Goal: Use online tool/utility: Utilize a website feature to perform a specific function

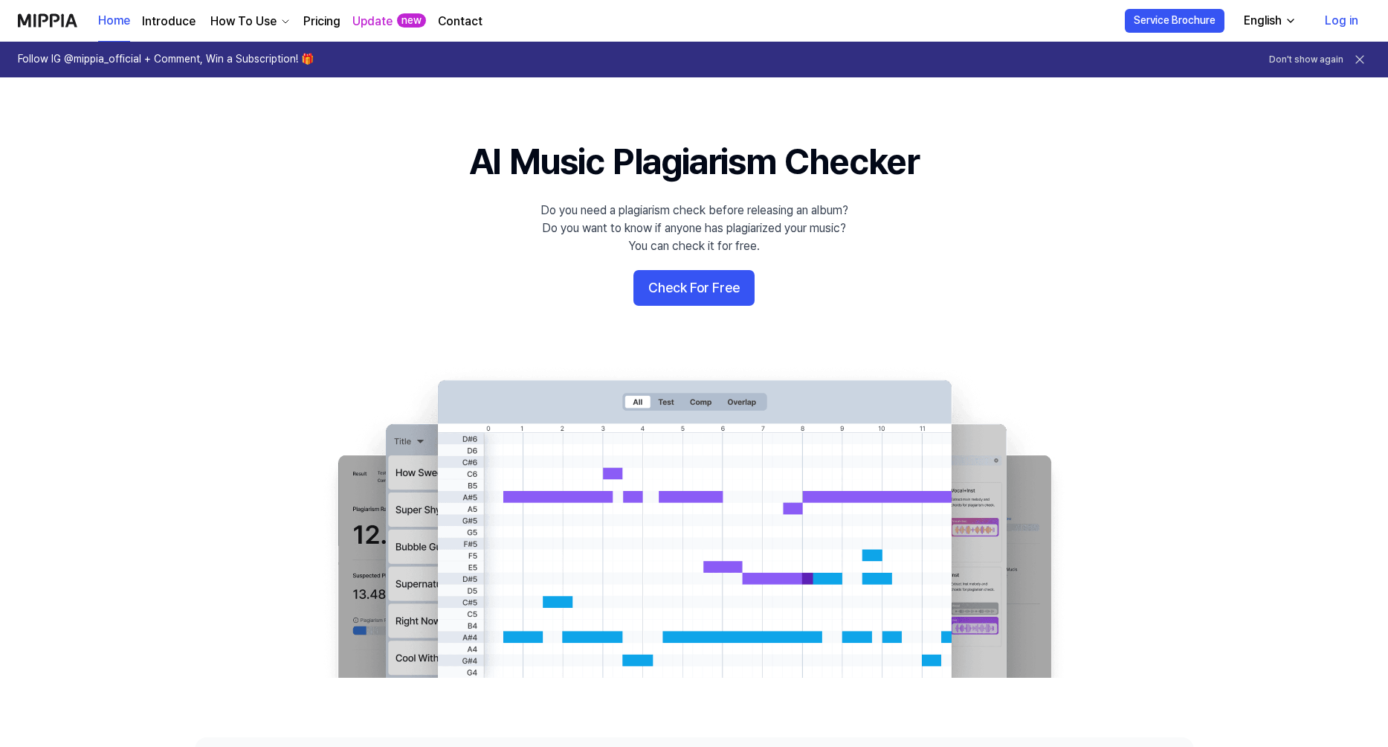
click at [721, 294] on button "Check For Free" at bounding box center [694, 288] width 121 height 36
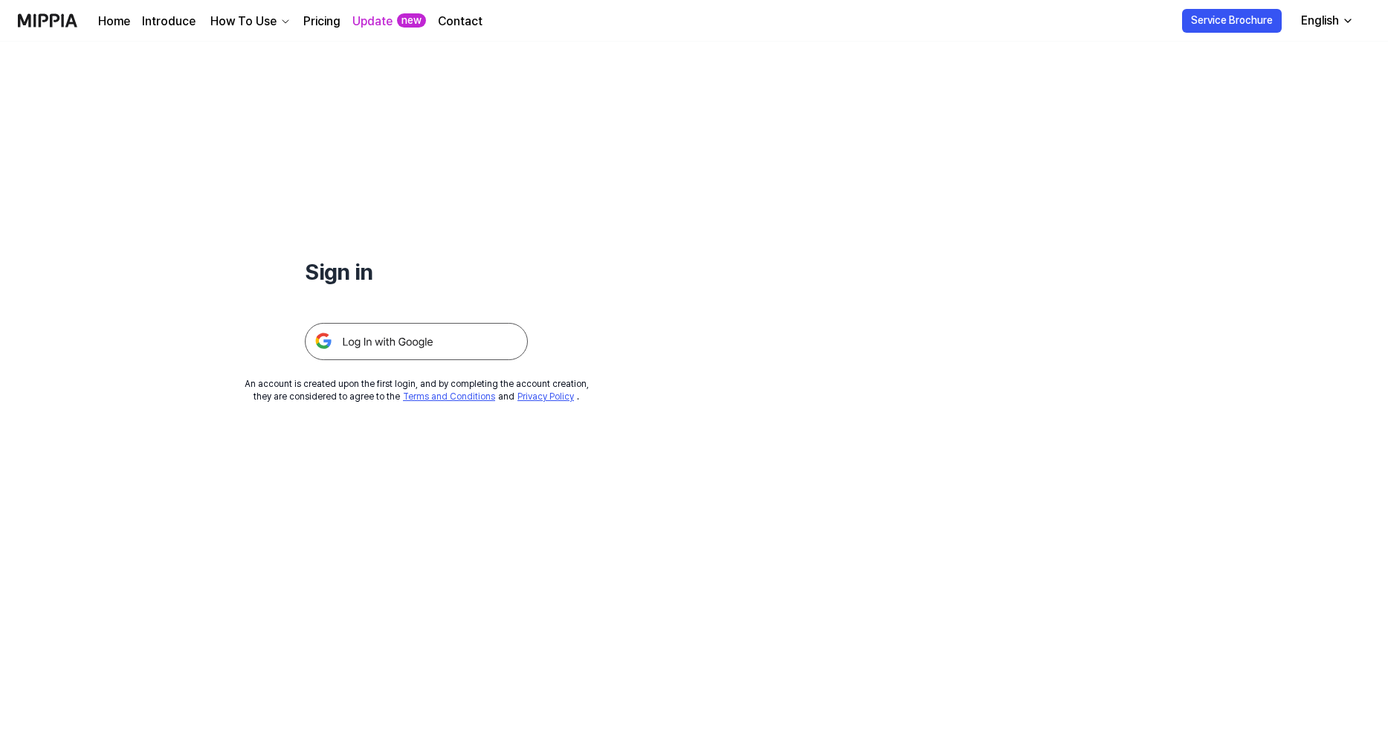
click at [402, 338] on img at bounding box center [416, 341] width 223 height 37
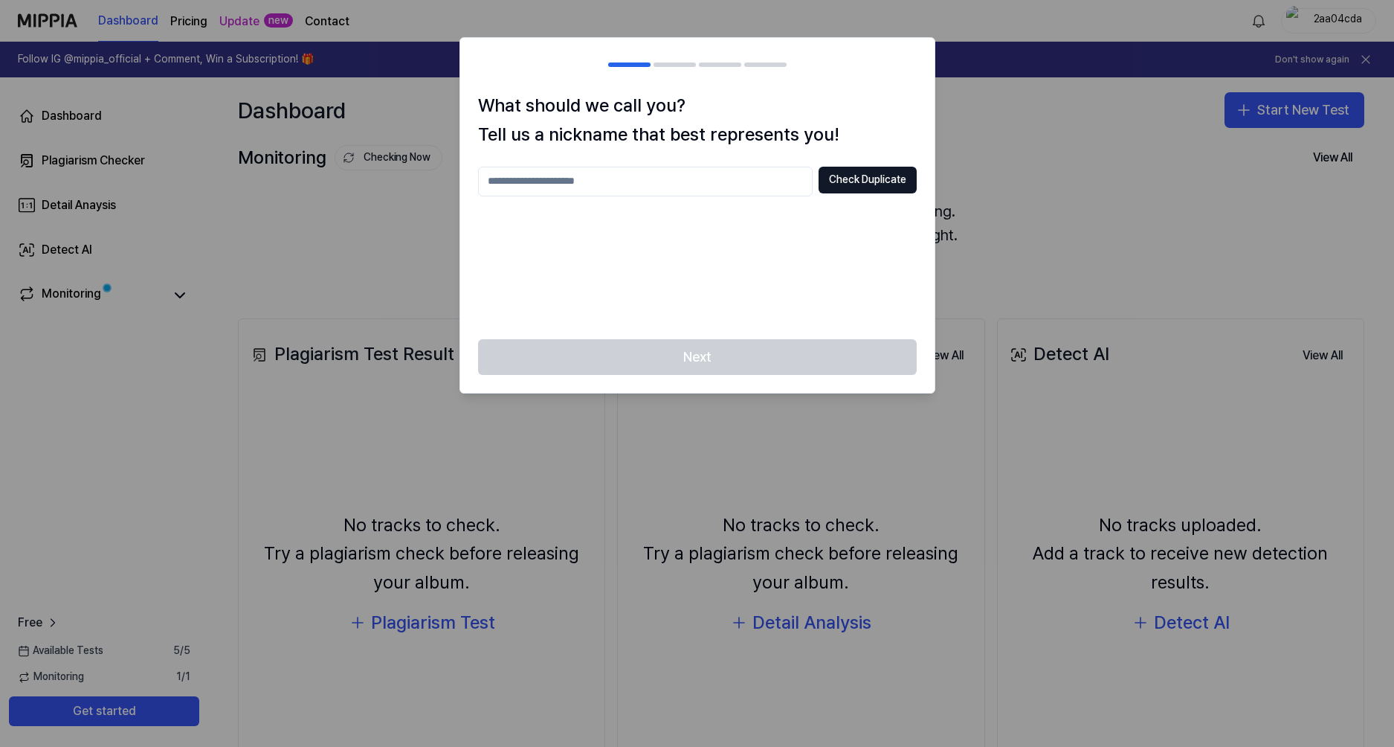
click at [628, 184] on input "text" at bounding box center [645, 182] width 335 height 30
click at [868, 183] on button "Check Duplicate" at bounding box center [868, 180] width 98 height 27
click at [595, 183] on input "***" at bounding box center [645, 182] width 335 height 30
type input "********"
click at [841, 179] on button "Check Duplicate" at bounding box center [868, 180] width 98 height 27
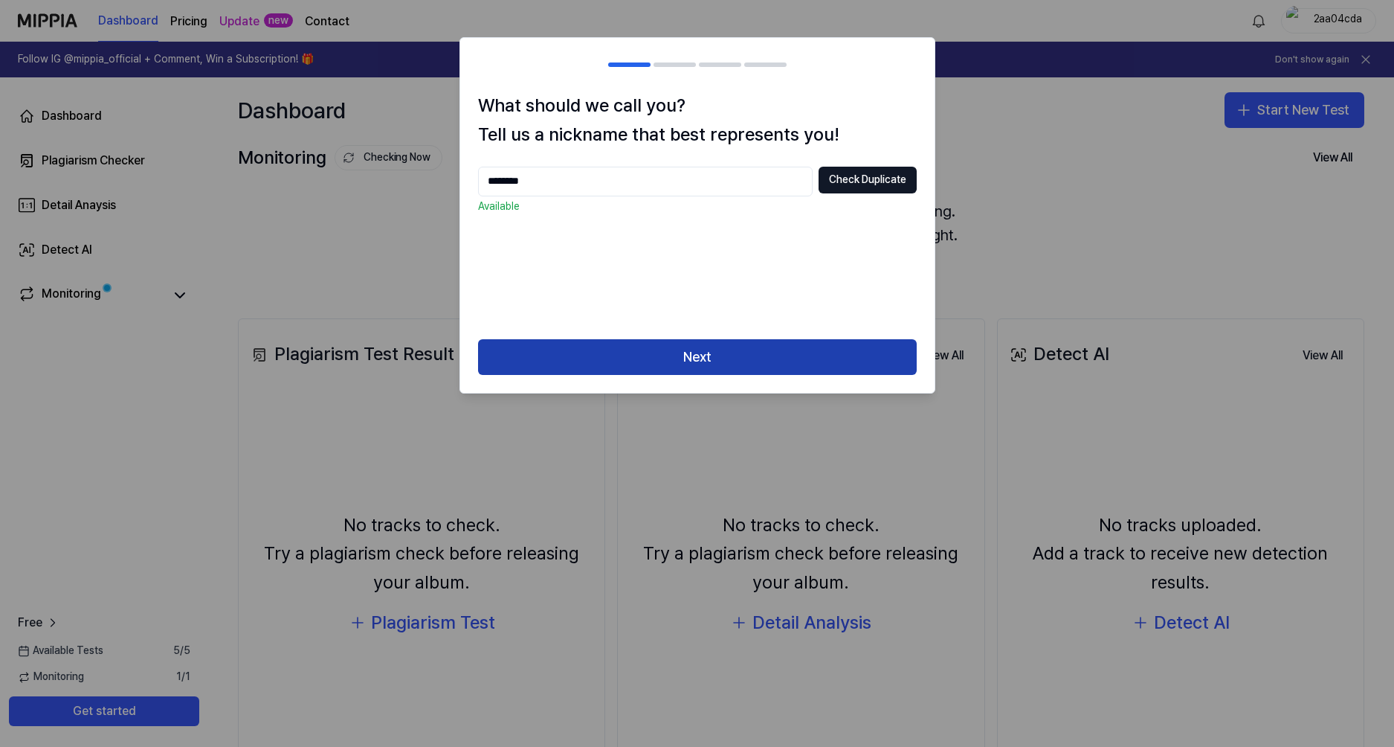
click at [725, 349] on button "Next" at bounding box center [697, 357] width 439 height 36
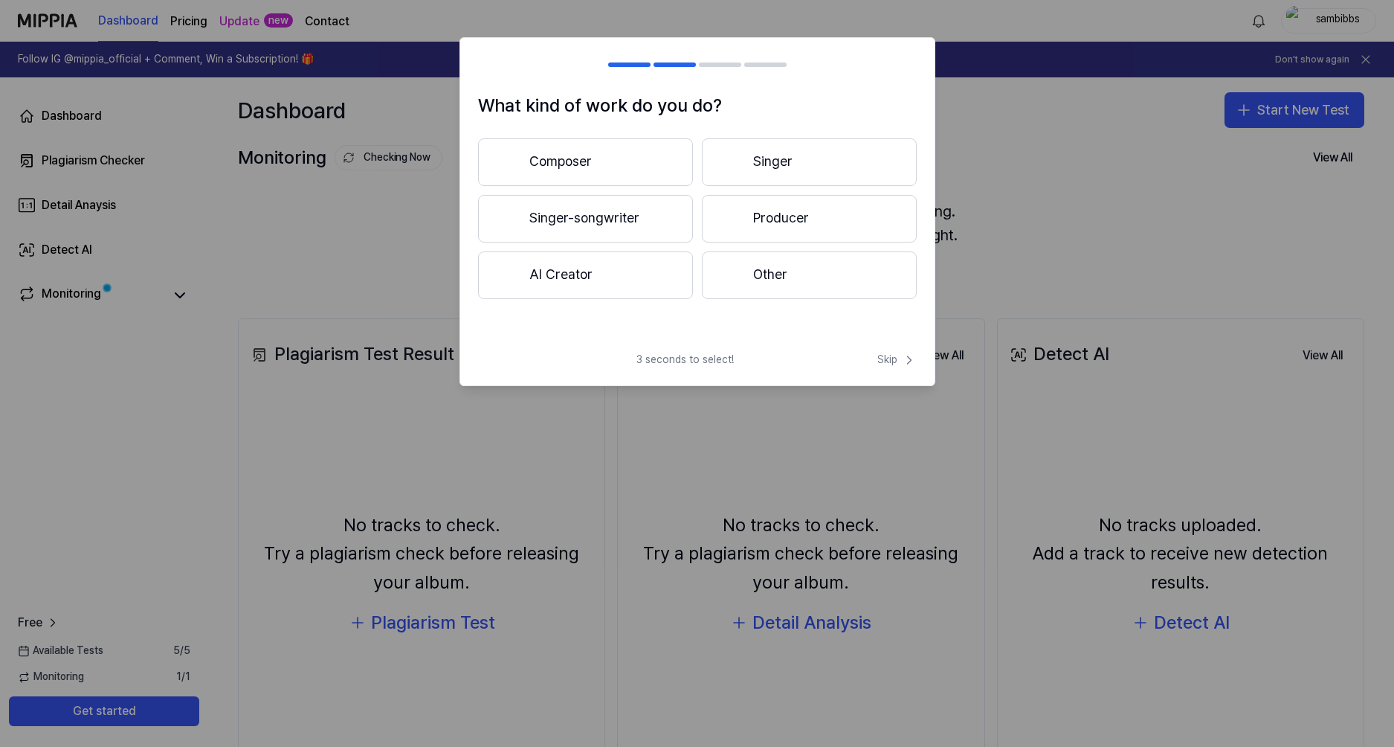
click at [768, 286] on button "Other" at bounding box center [809, 275] width 215 height 48
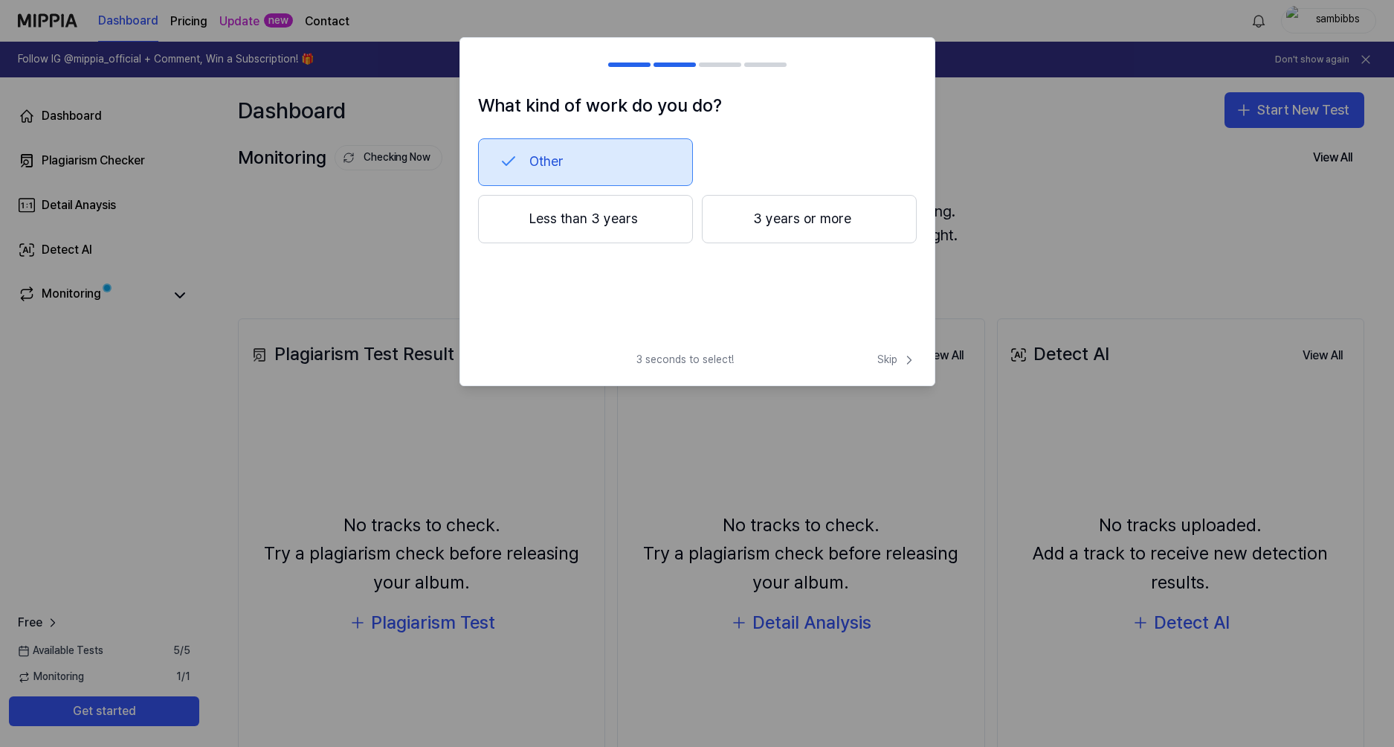
click at [788, 225] on button "3 years or more" at bounding box center [809, 219] width 215 height 49
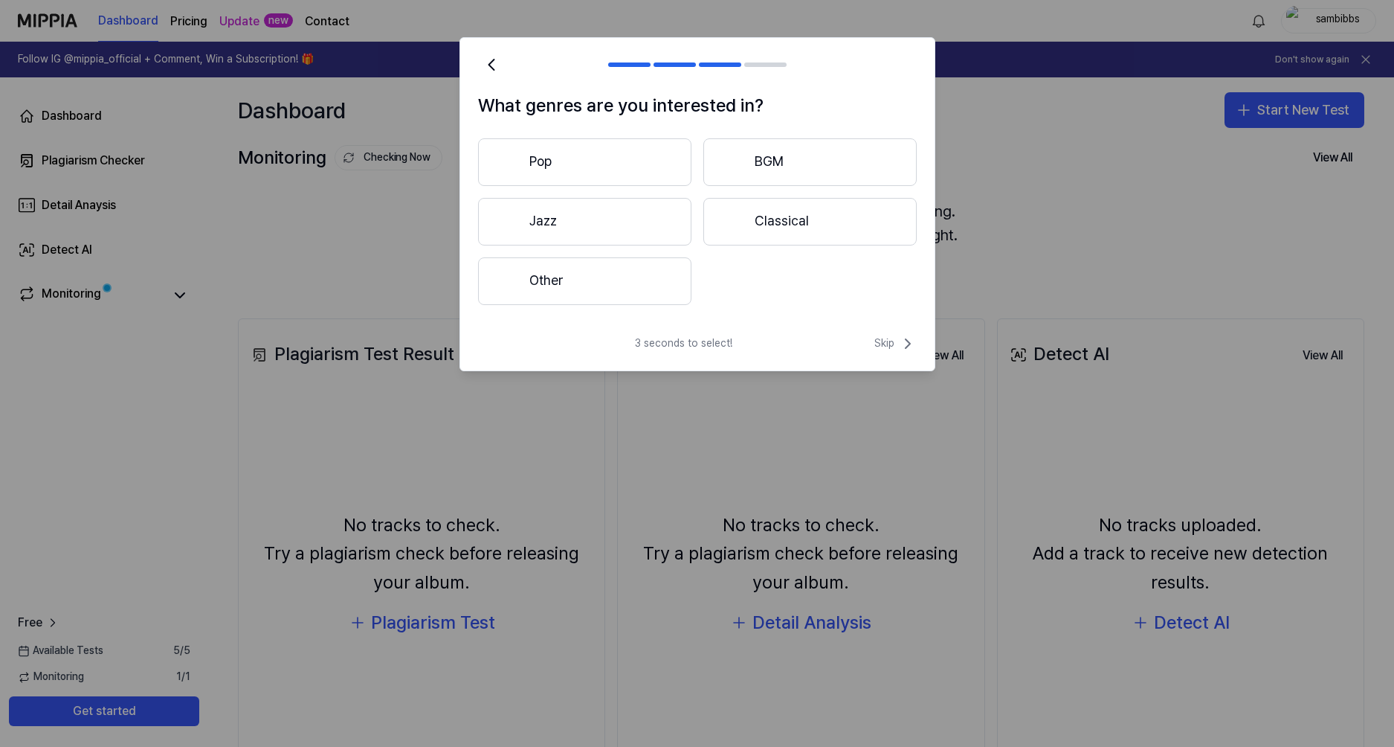
click at [625, 289] on button "Other" at bounding box center [584, 281] width 213 height 48
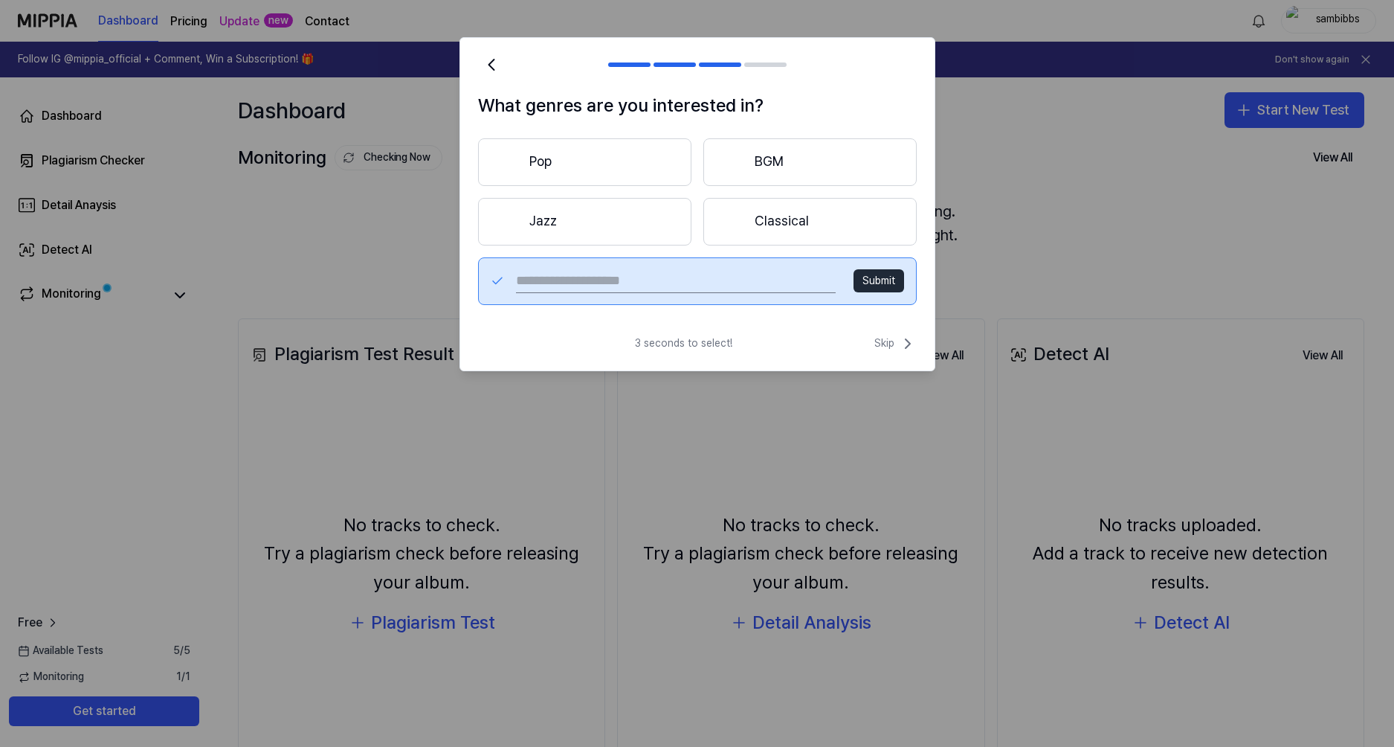
click at [787, 219] on button "Classical" at bounding box center [809, 222] width 213 height 48
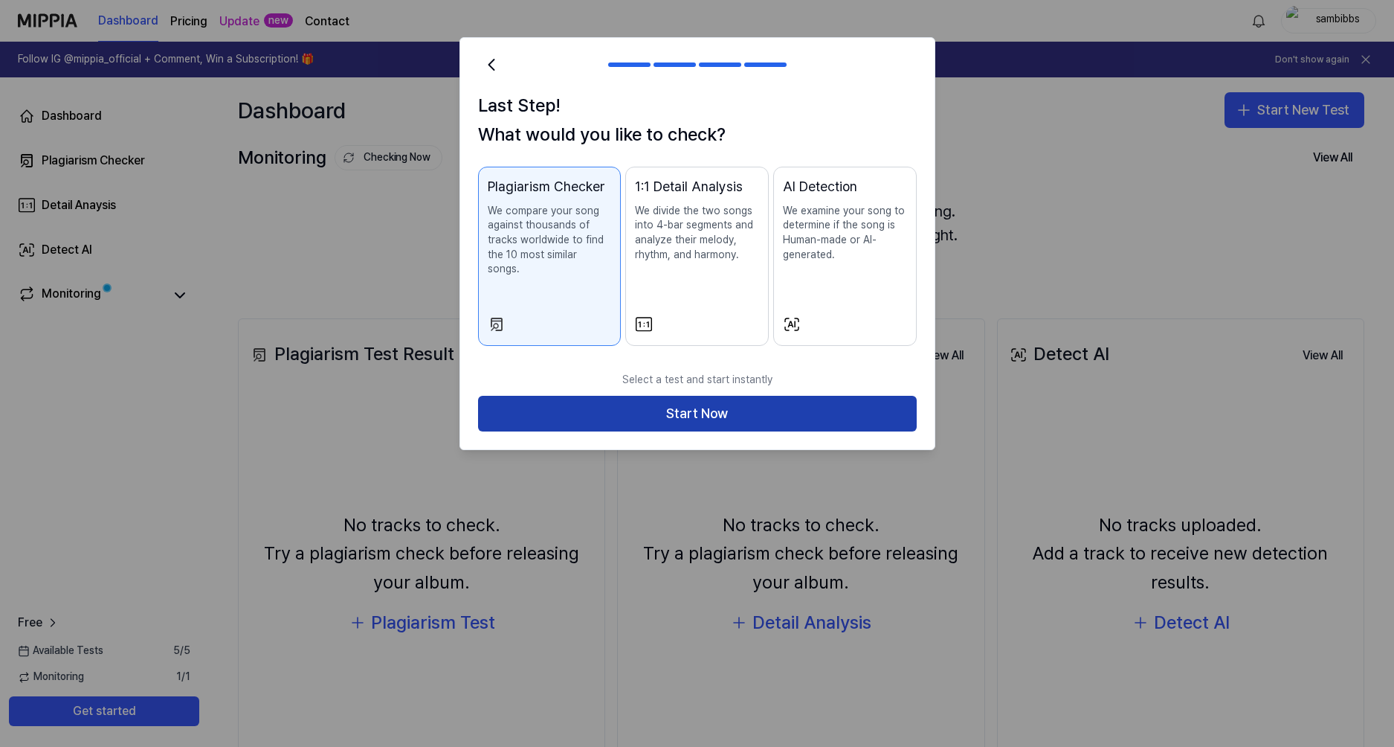
click at [679, 407] on button "Start Now" at bounding box center [697, 414] width 439 height 36
